Goal: Navigation & Orientation: Find specific page/section

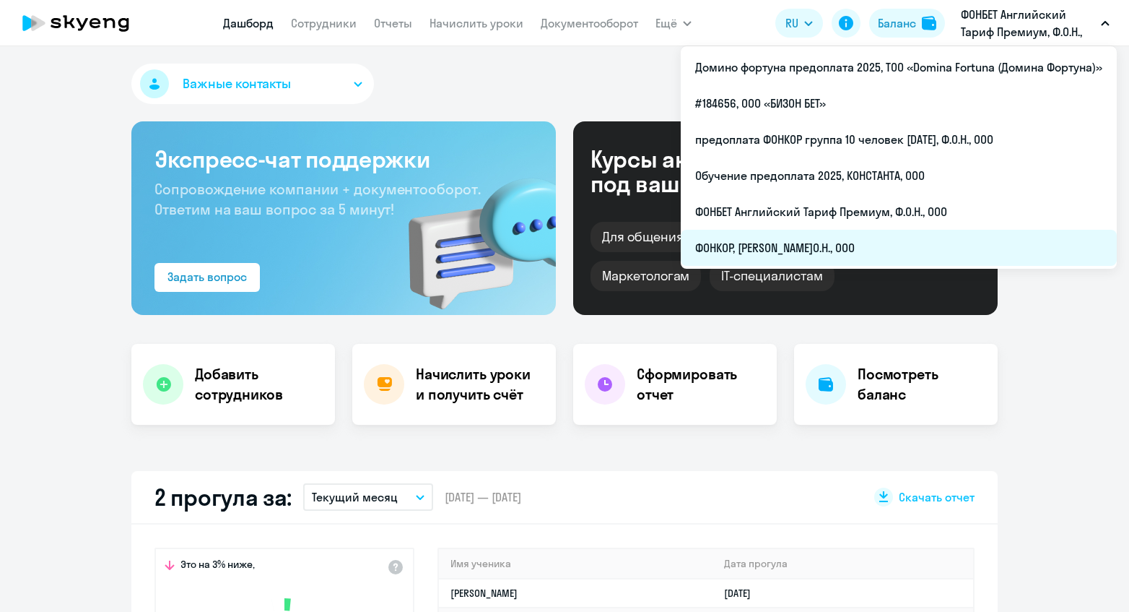
select select "30"
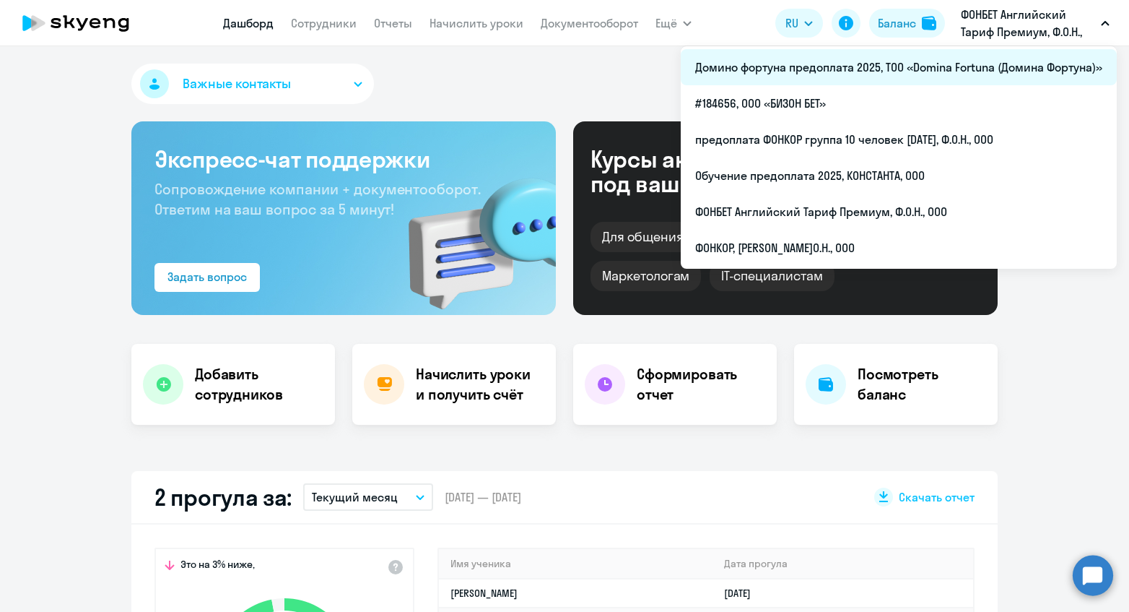
click at [1041, 61] on li "Домино фортуна предоплата 2025, ТОО «Domina Fortuna (Домина Фортуна)»" at bounding box center [899, 67] width 436 height 36
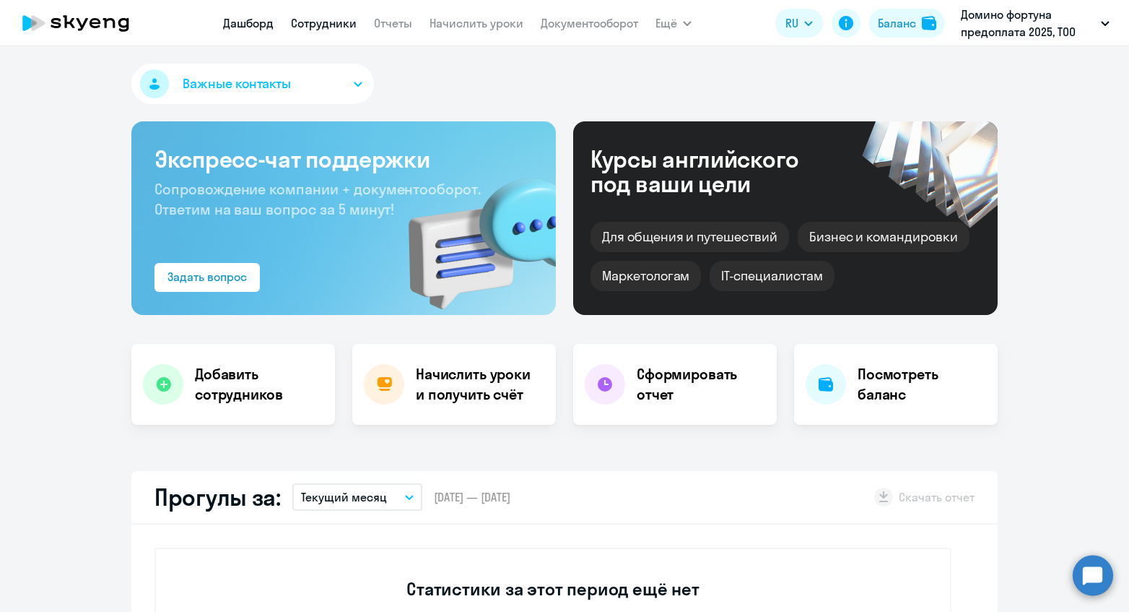
click at [341, 19] on link "Сотрудники" at bounding box center [324, 23] width 66 height 14
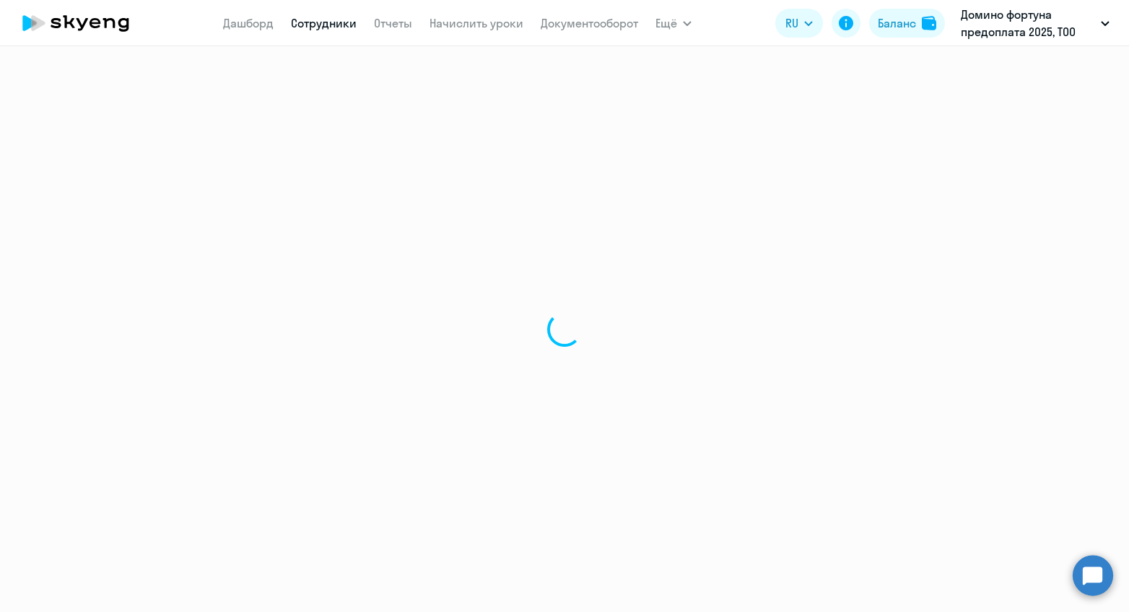
select select "30"
